Goal: Task Accomplishment & Management: Manage account settings

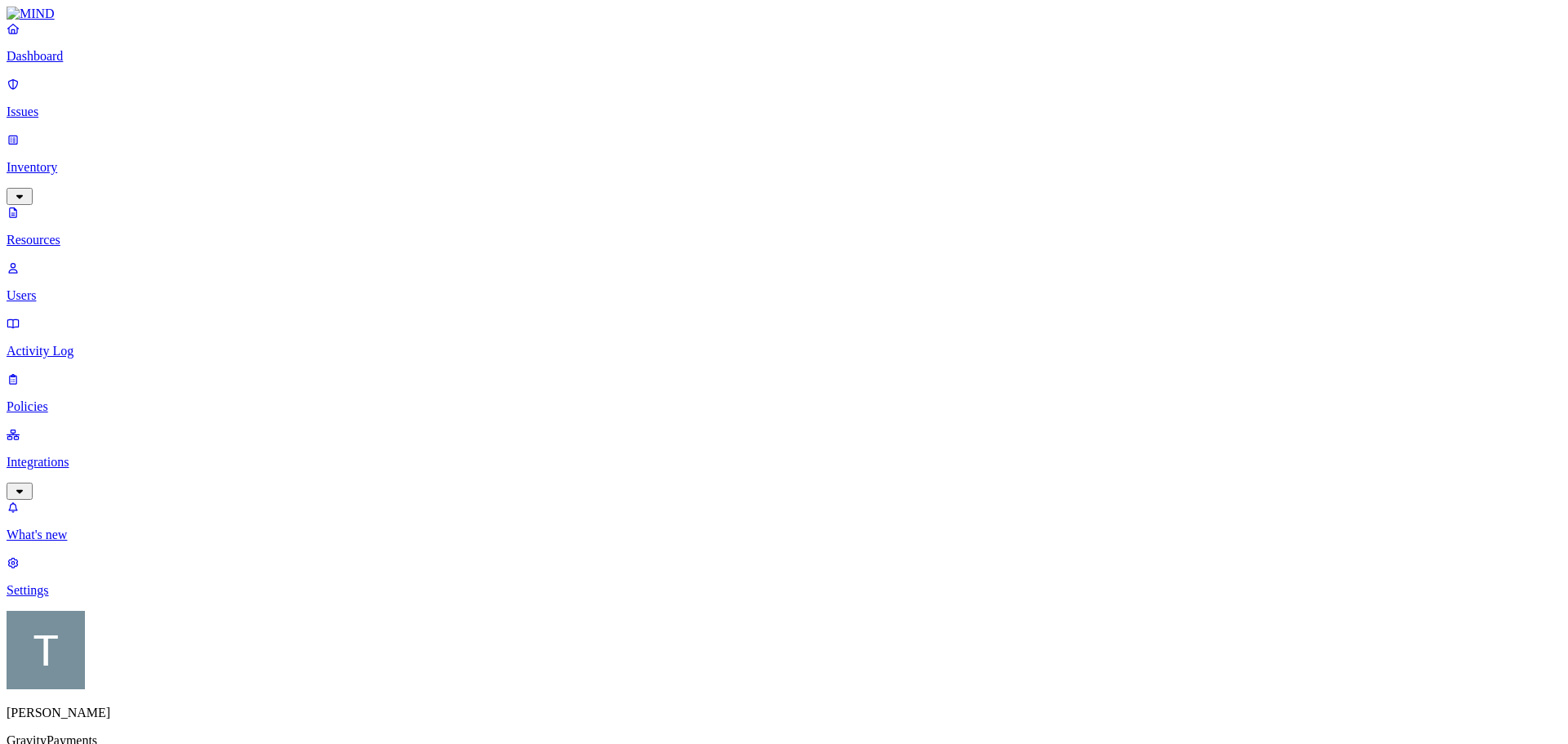
click at [60, 104] on p "Issues" at bounding box center [784, 111] width 1554 height 15
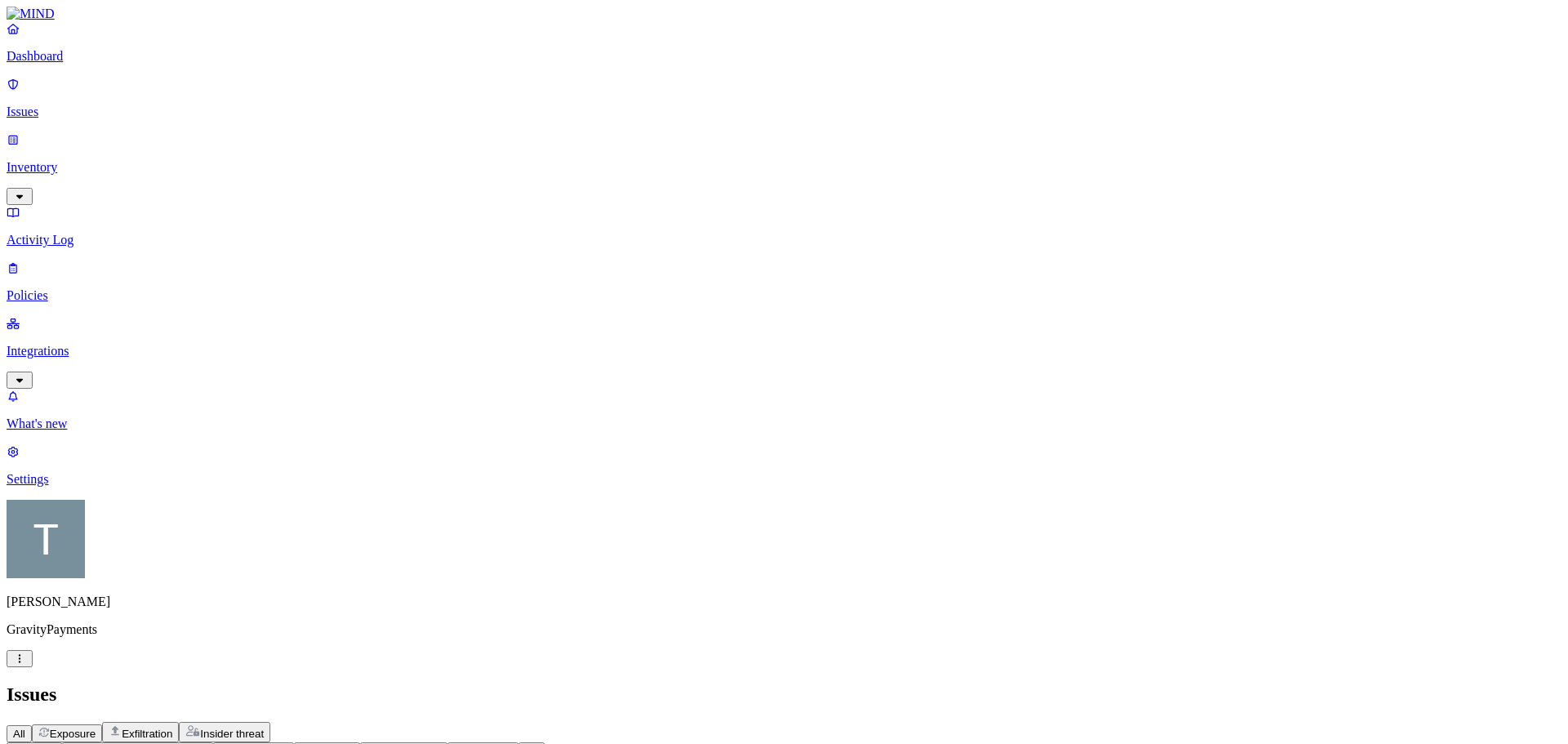
scroll to position [437, 0]
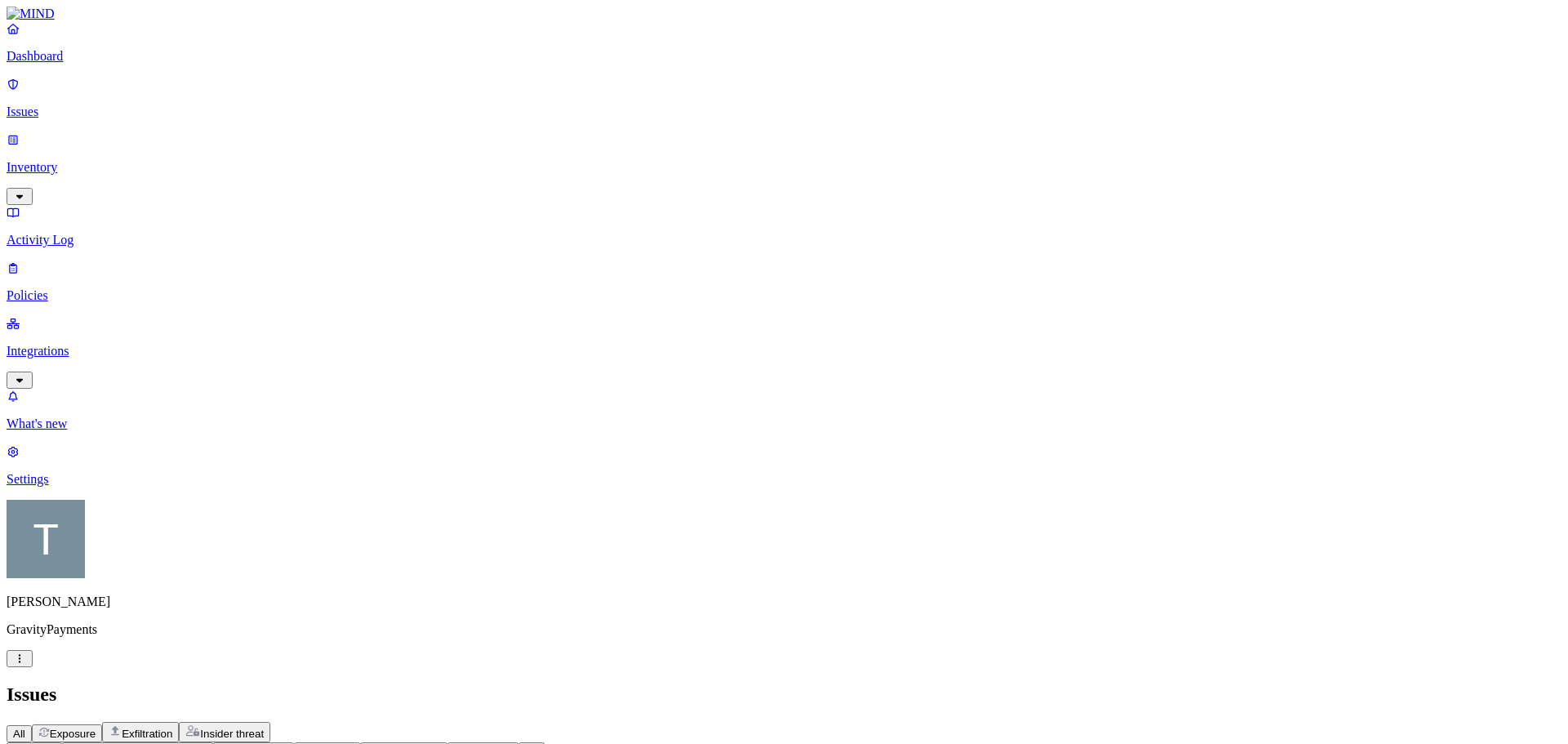
scroll to position [164, 0]
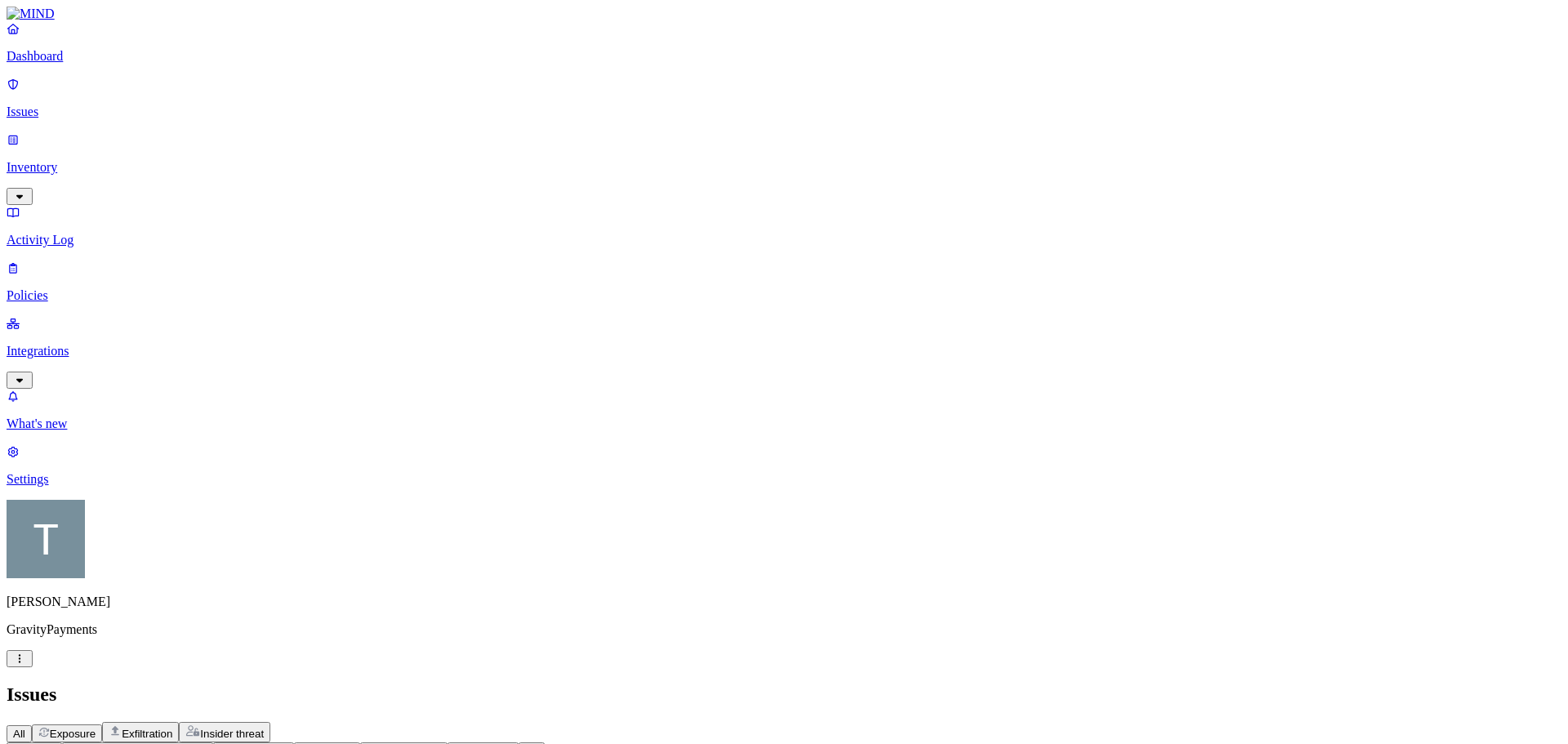
scroll to position [408, 0]
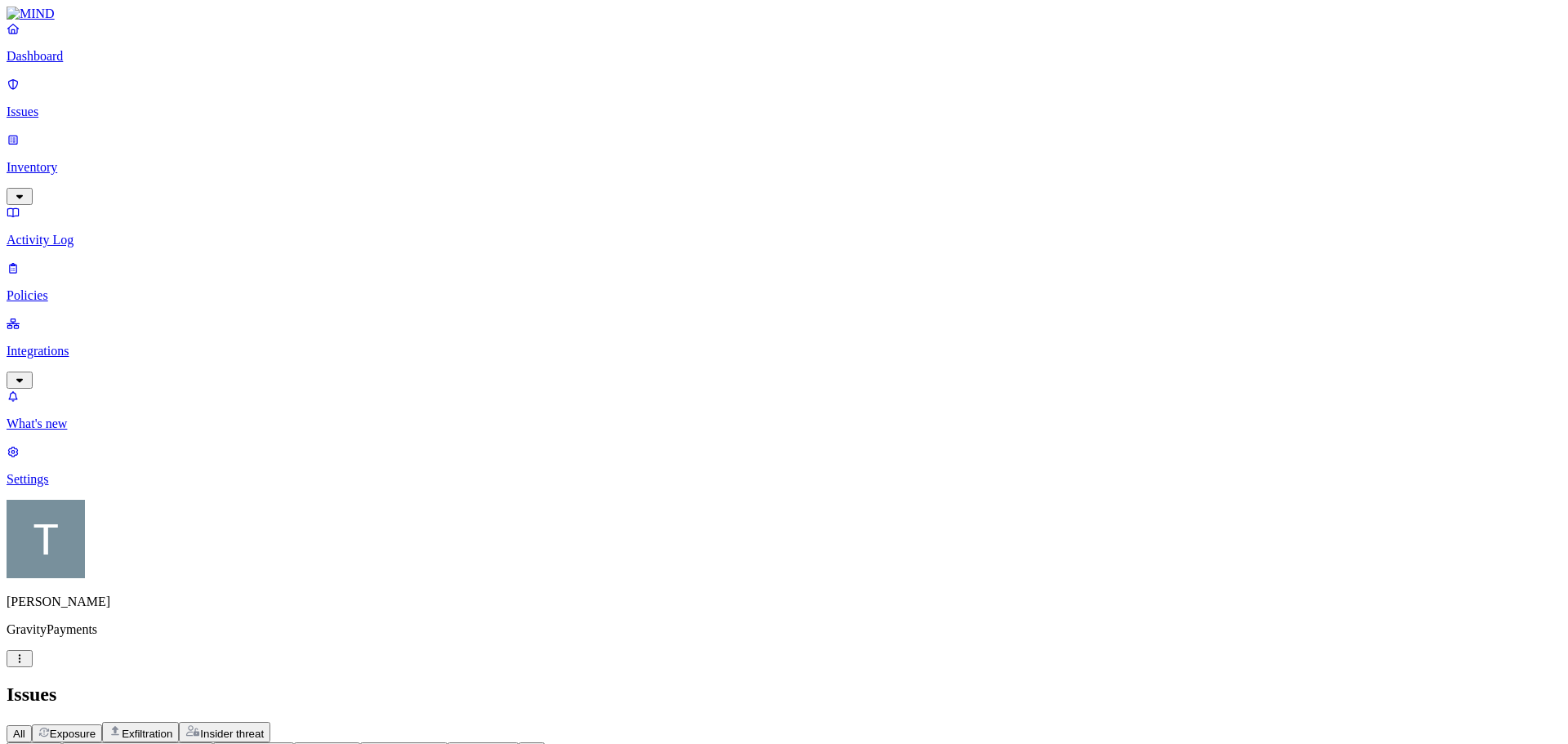
scroll to position [0, 0]
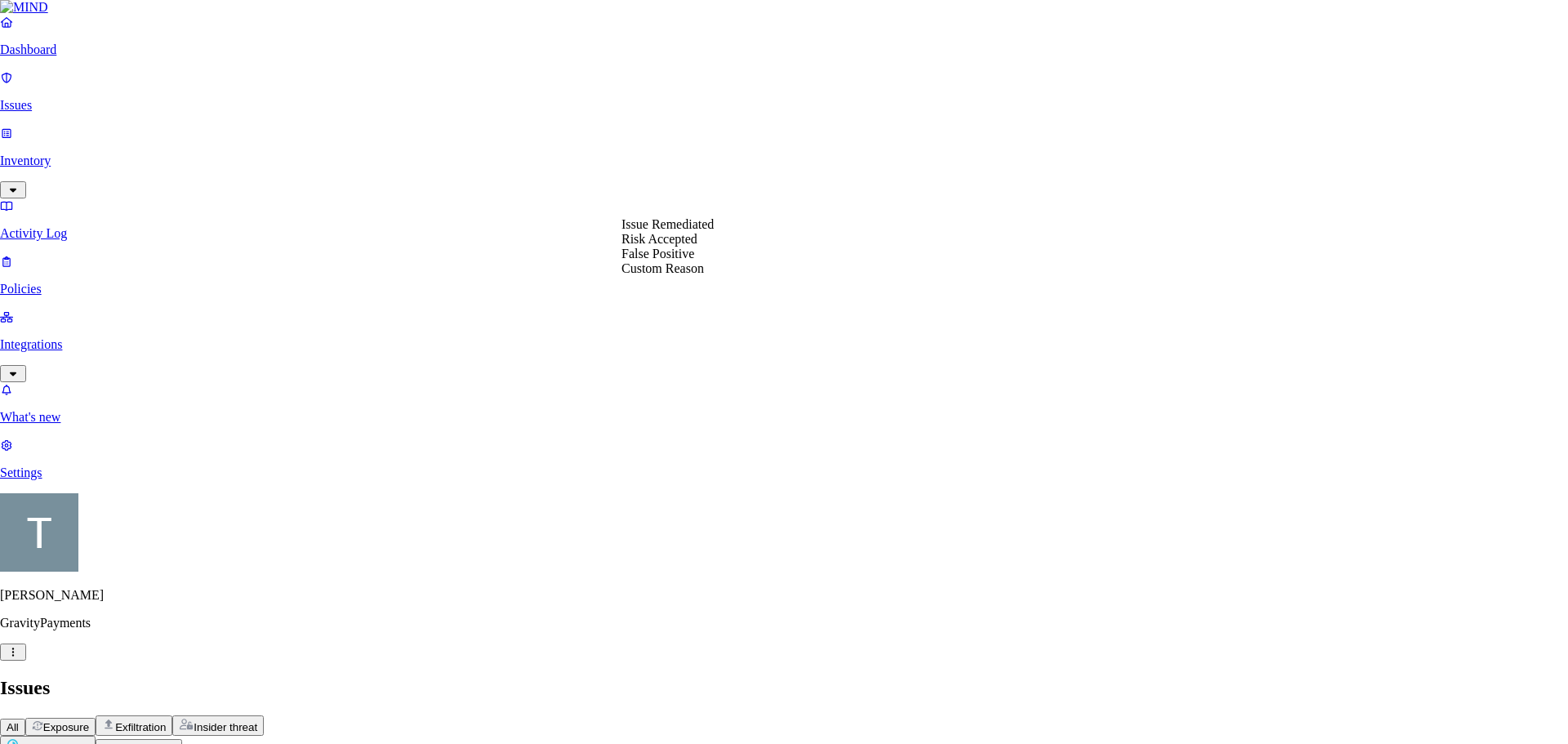
select select "Issue Remediated"
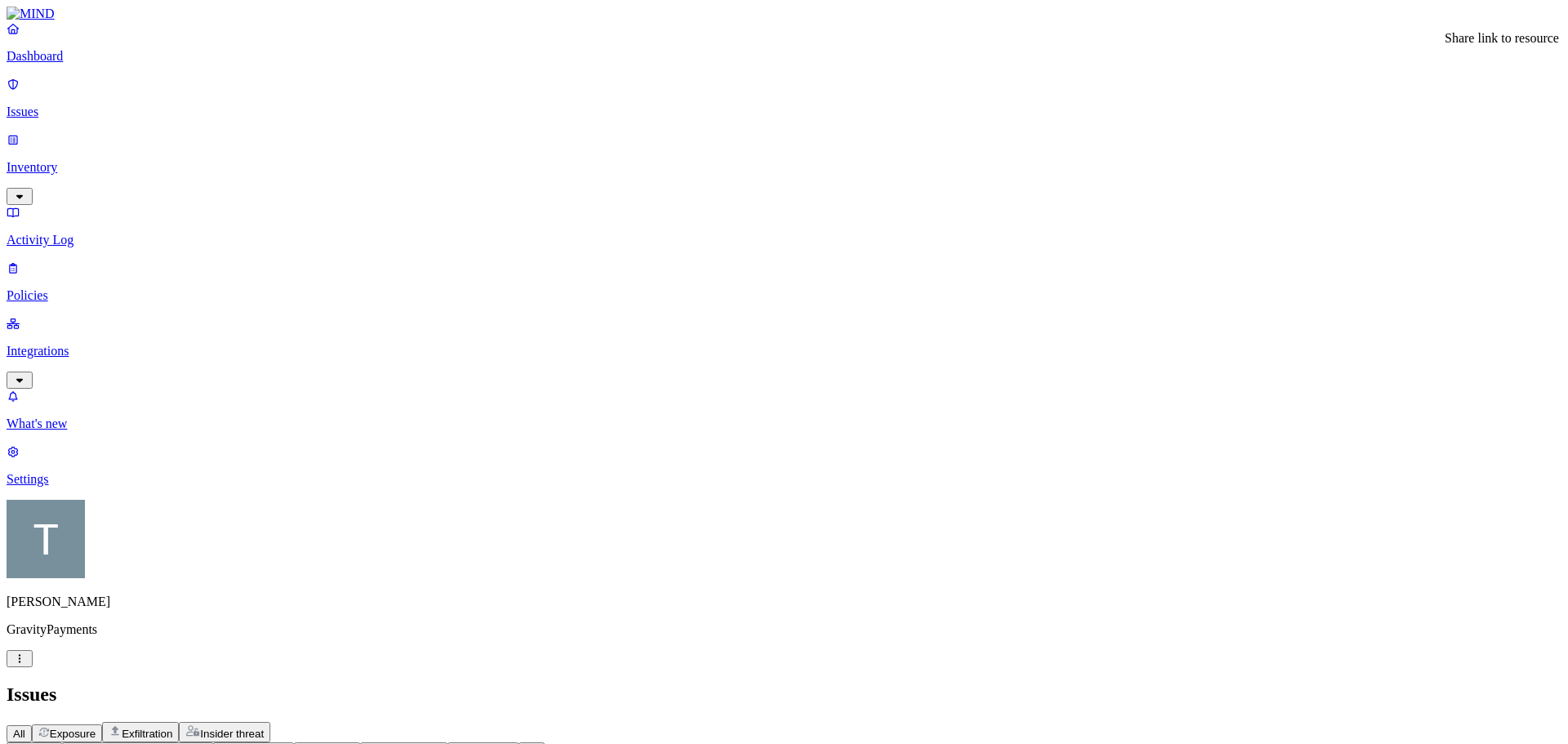
drag, startPoint x: 1510, startPoint y: 364, endPoint x: 1494, endPoint y: 376, distance: 20.0
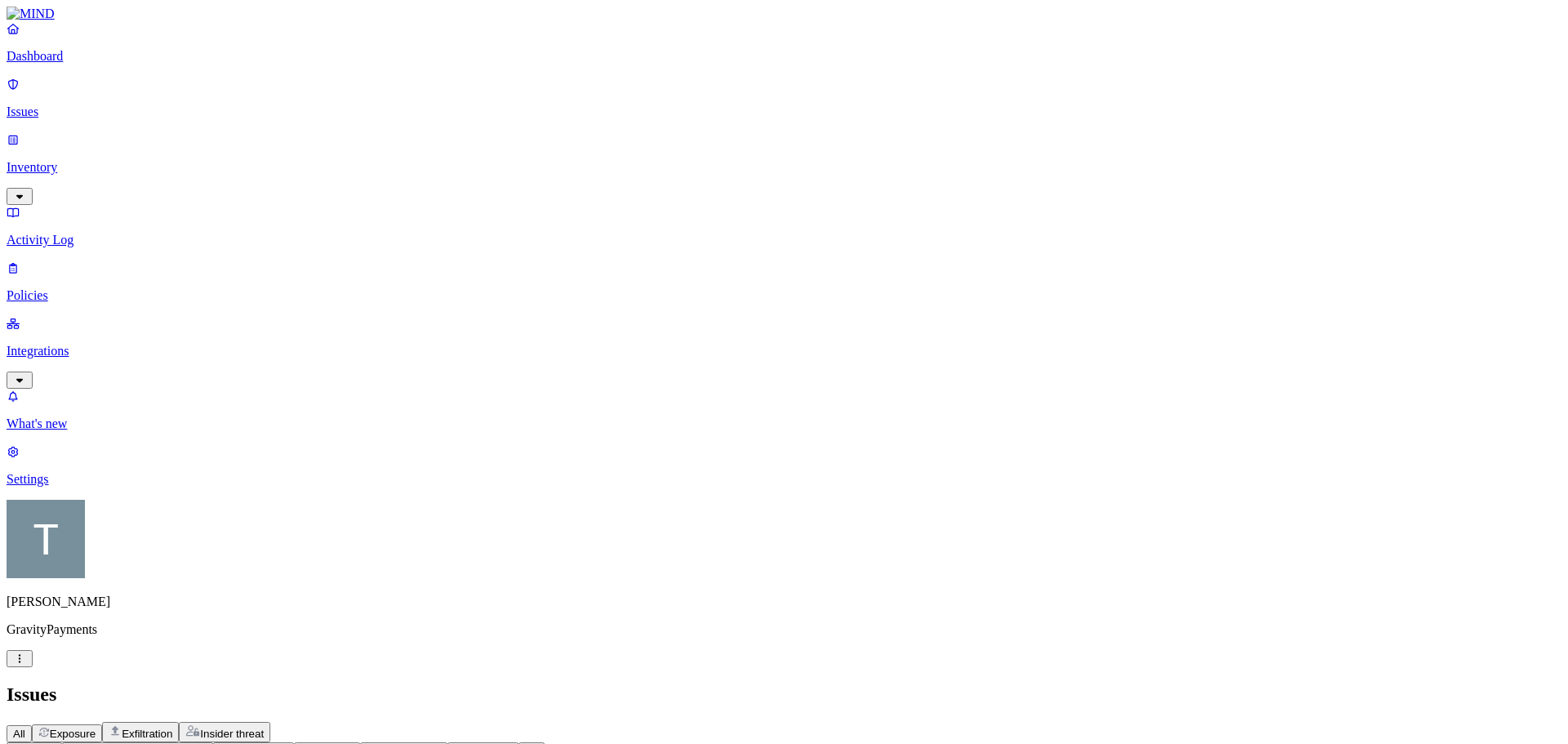
click at [49, 64] on p "Dashboard" at bounding box center [784, 56] width 1554 height 15
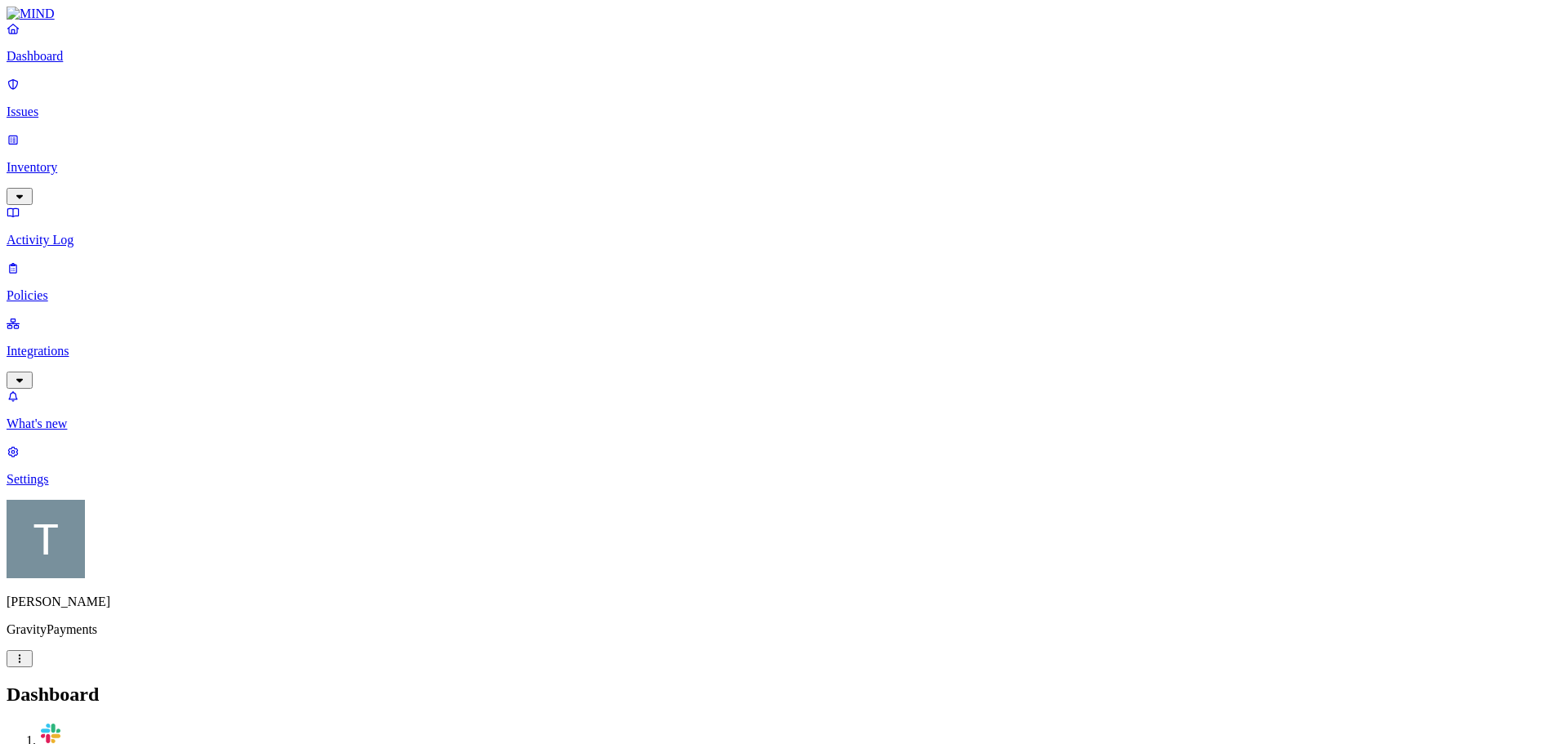
click at [57, 104] on p "Issues" at bounding box center [784, 111] width 1554 height 15
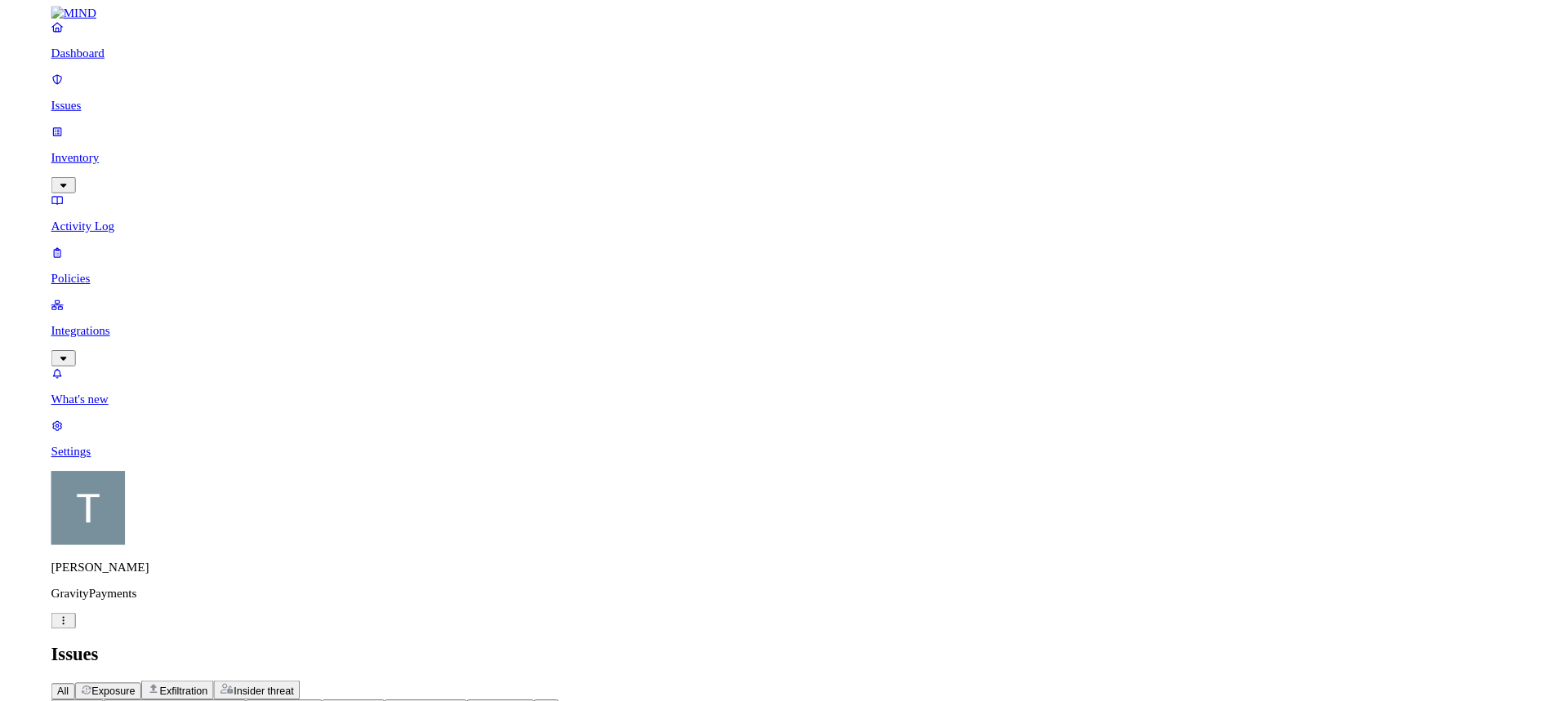
scroll to position [163, 0]
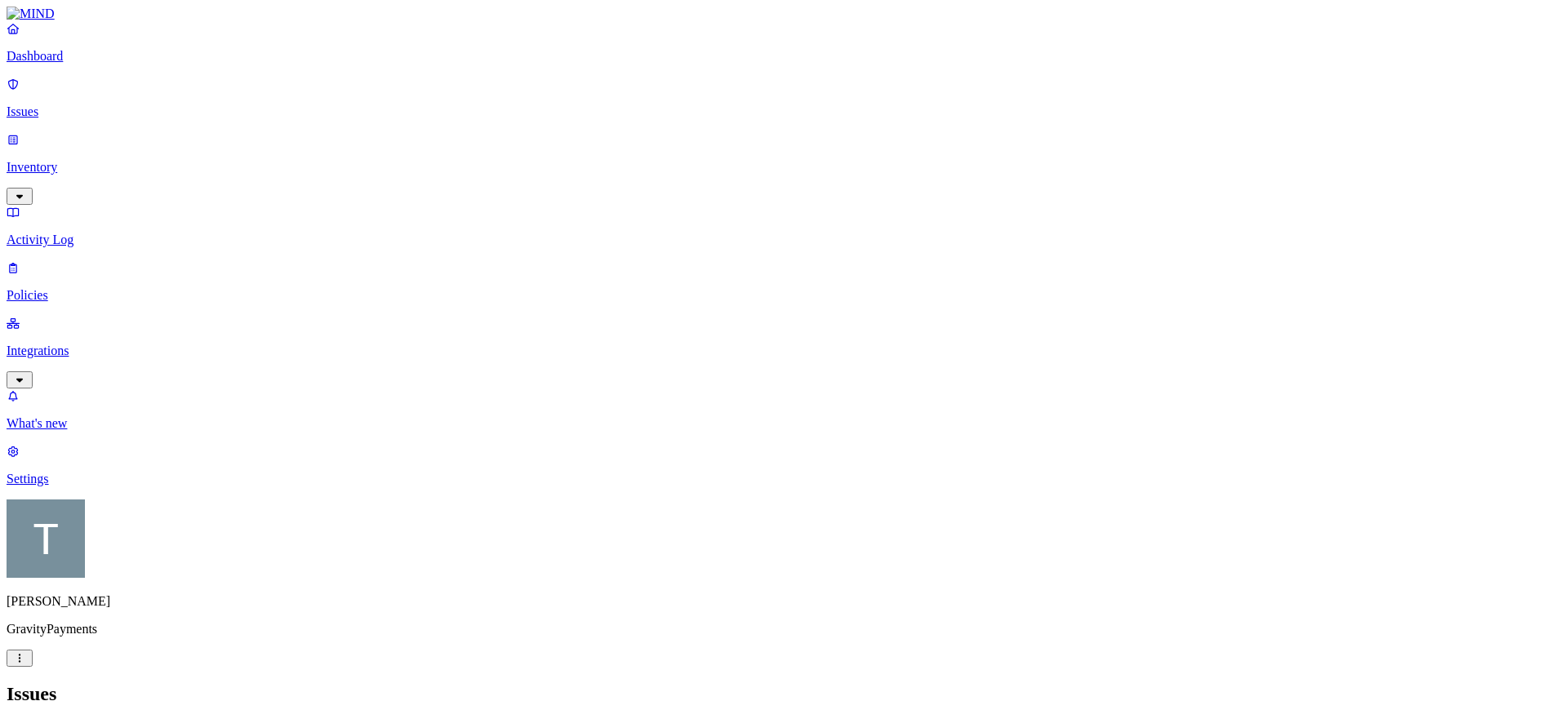
click at [81, 160] on p "Inventory" at bounding box center [784, 166] width 1554 height 15
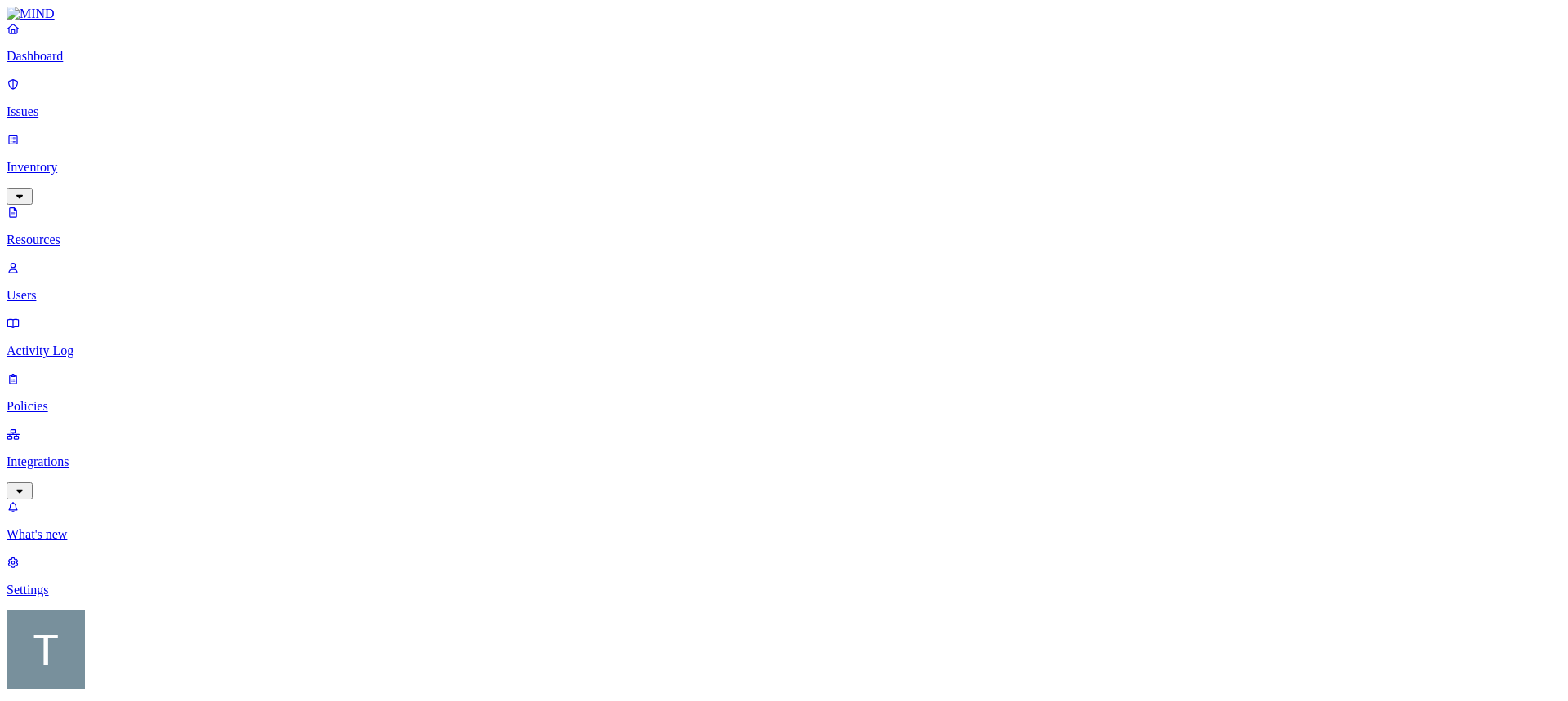
click at [88, 233] on p "Resources" at bounding box center [784, 240] width 1554 height 15
click at [66, 399] on p "Policies" at bounding box center [784, 406] width 1554 height 15
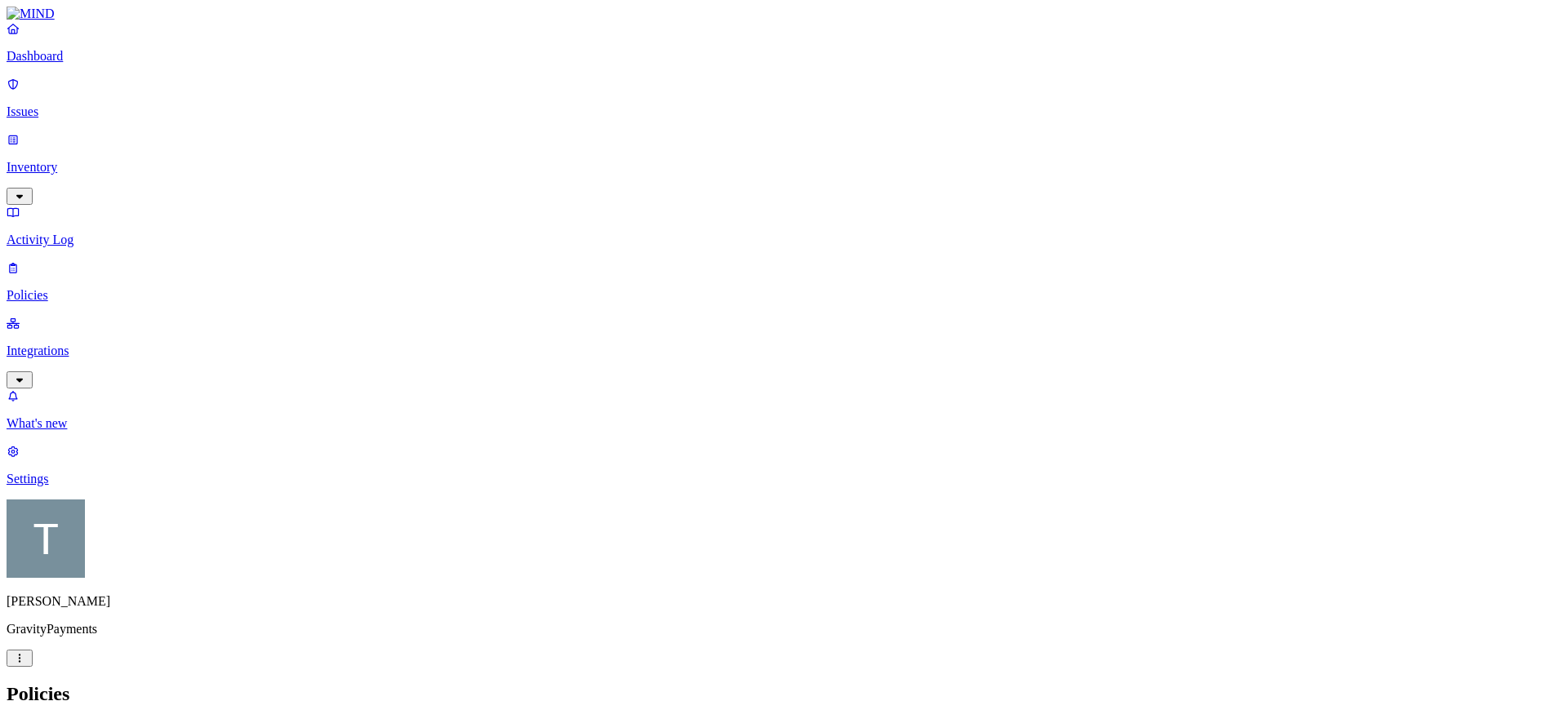
click at [51, 104] on p "Issues" at bounding box center [784, 111] width 1554 height 15
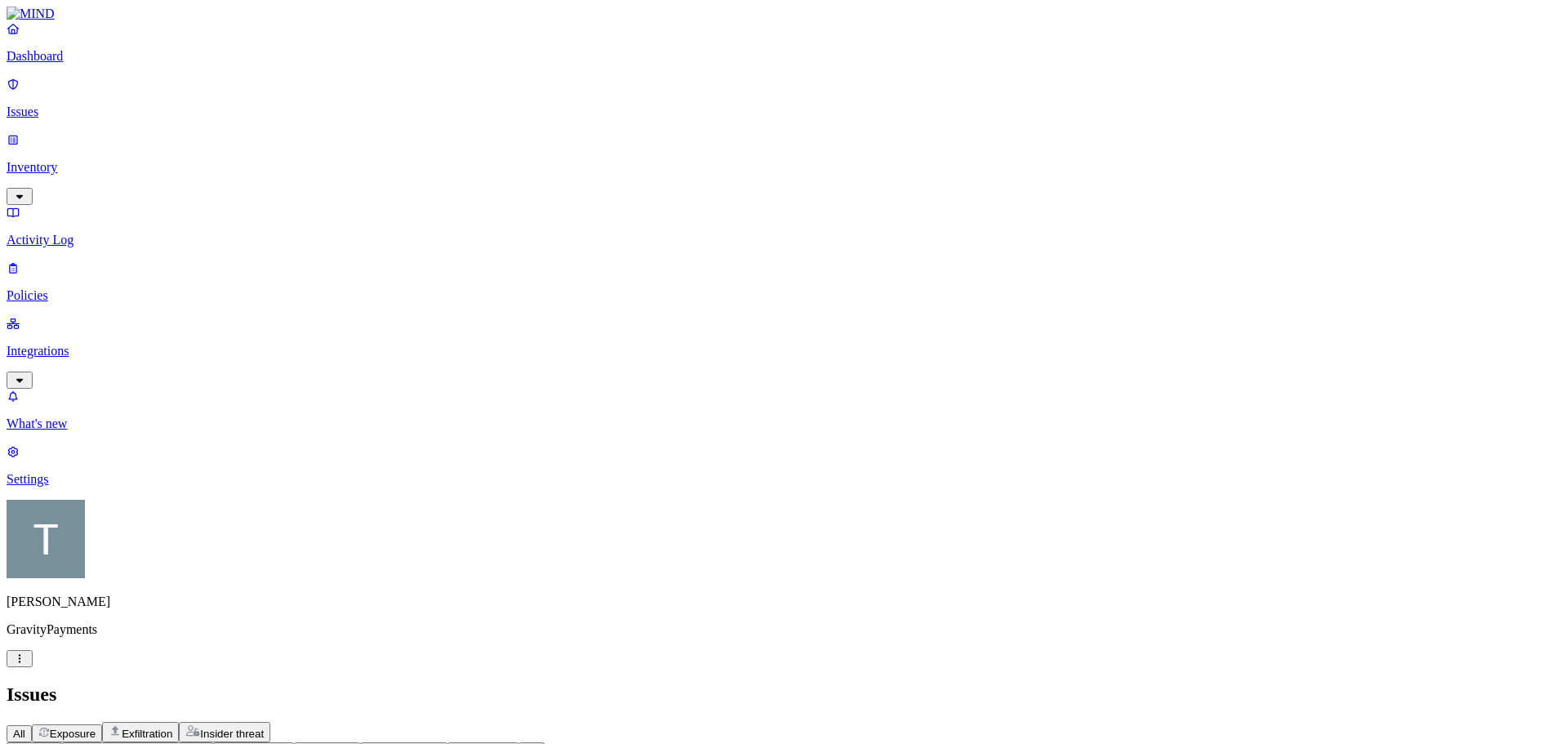
click at [285, 743] on icon "button" at bounding box center [281, 750] width 8 height 5
click at [55, 743] on icon "button" at bounding box center [49, 750] width 14 height 11
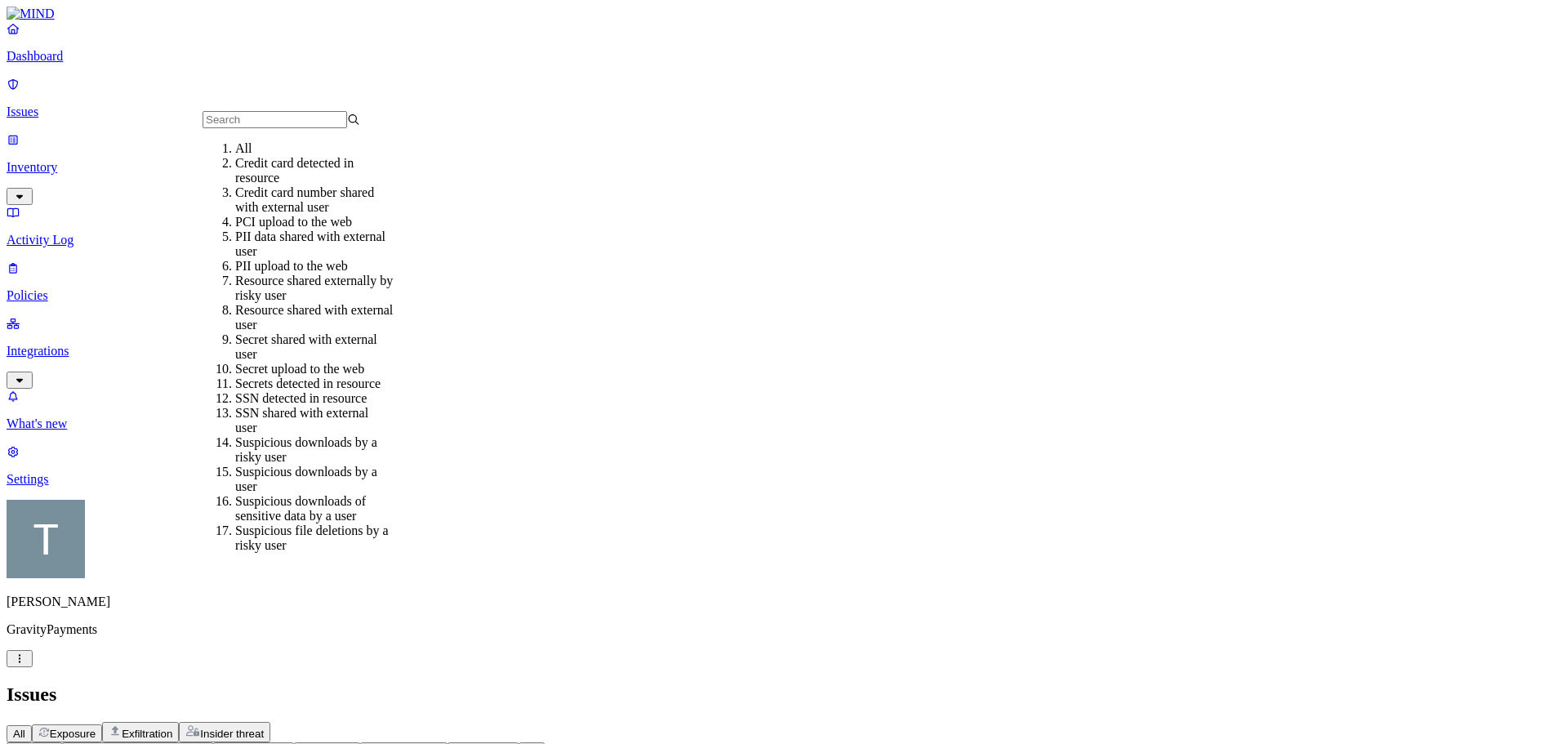
scroll to position [85, 0]
click at [312, 376] on div "Secrets detected in resource" at bounding box center [313, 383] width 158 height 15
